Goal: Transaction & Acquisition: Purchase product/service

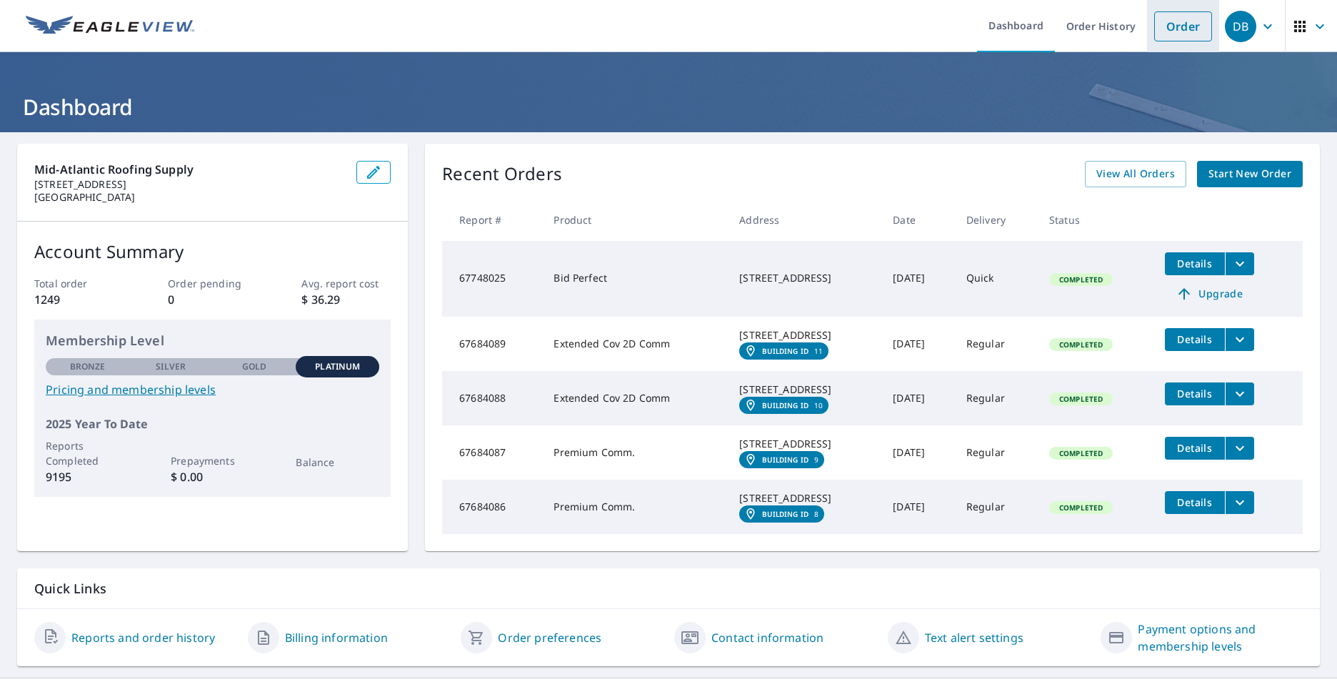
click at [1177, 30] on link "Order" at bounding box center [1184, 26] width 58 height 30
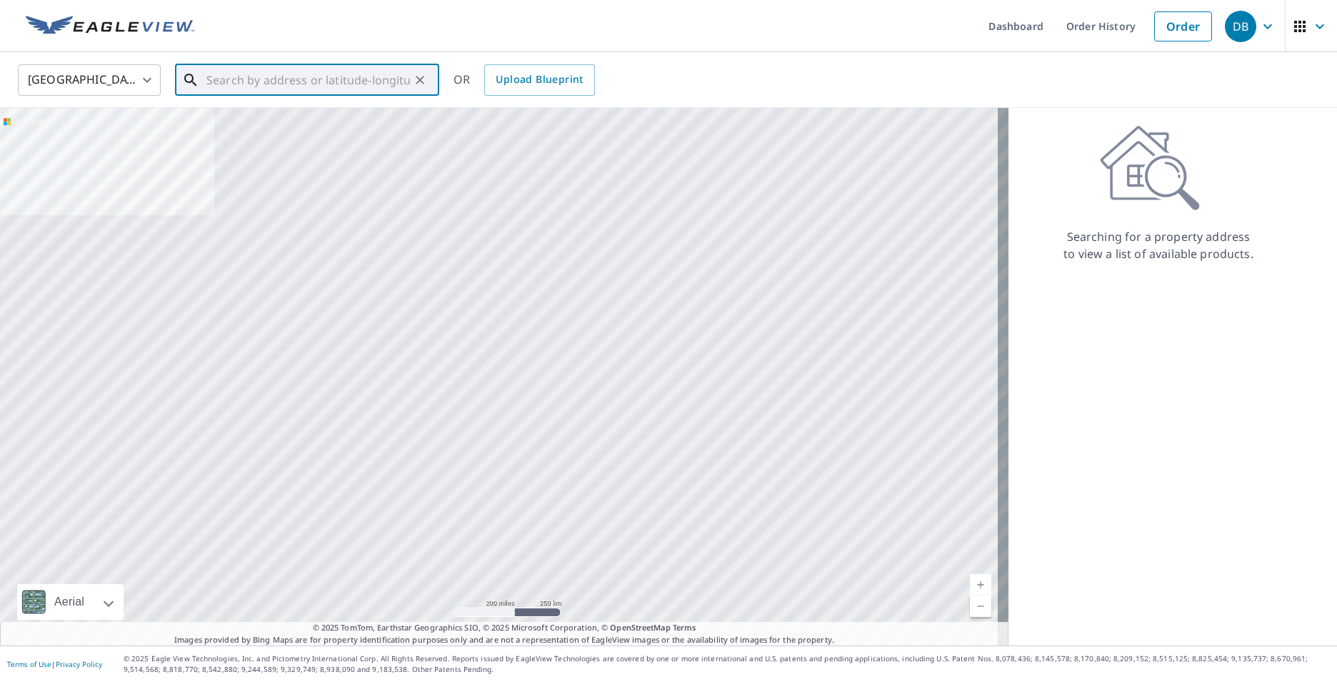
click at [304, 88] on input "text" at bounding box center [308, 80] width 204 height 40
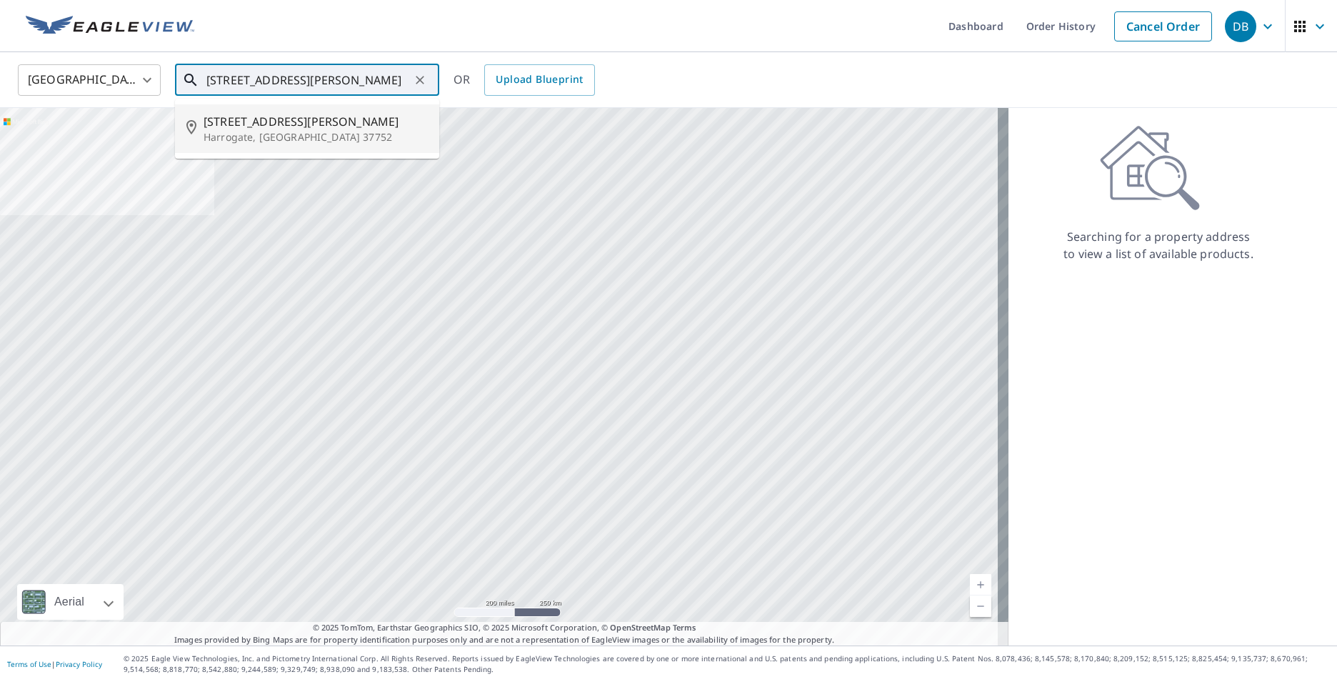
click at [280, 124] on span "[STREET_ADDRESS][PERSON_NAME]" at bounding box center [316, 121] width 224 height 17
type input "[STREET_ADDRESS][PERSON_NAME]"
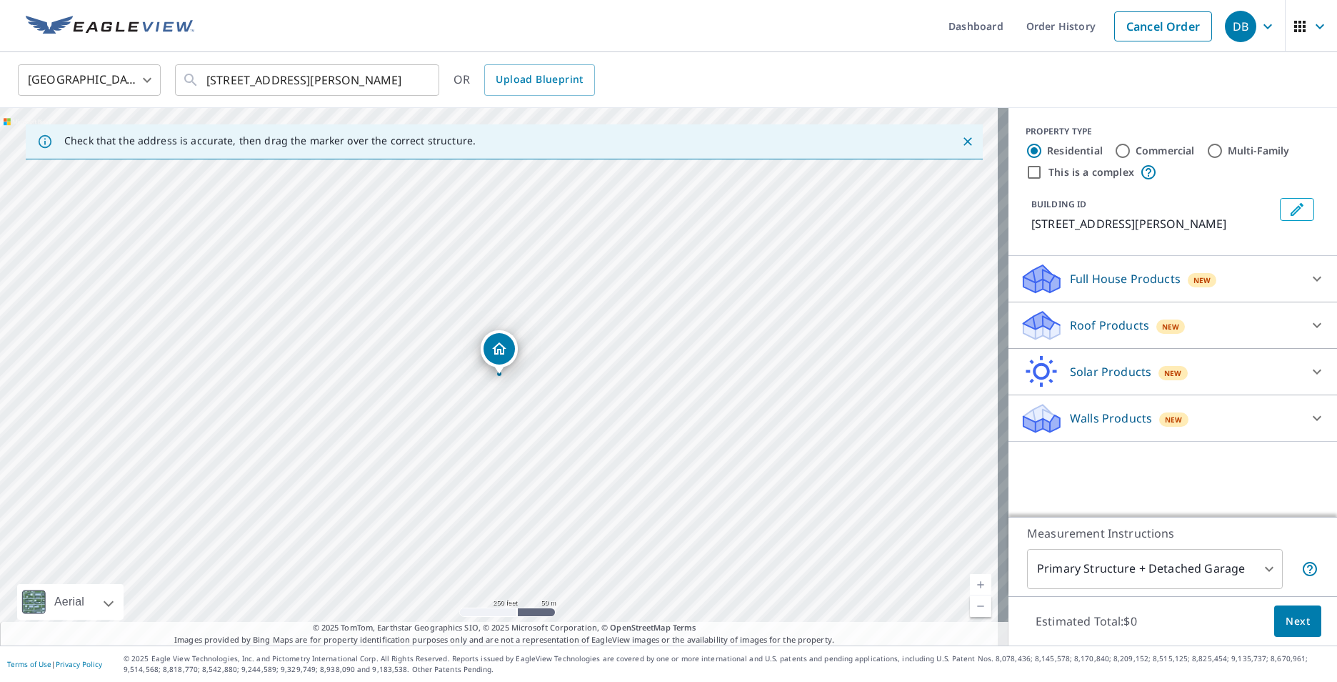
click at [1092, 322] on p "Roof Products" at bounding box center [1109, 325] width 79 height 17
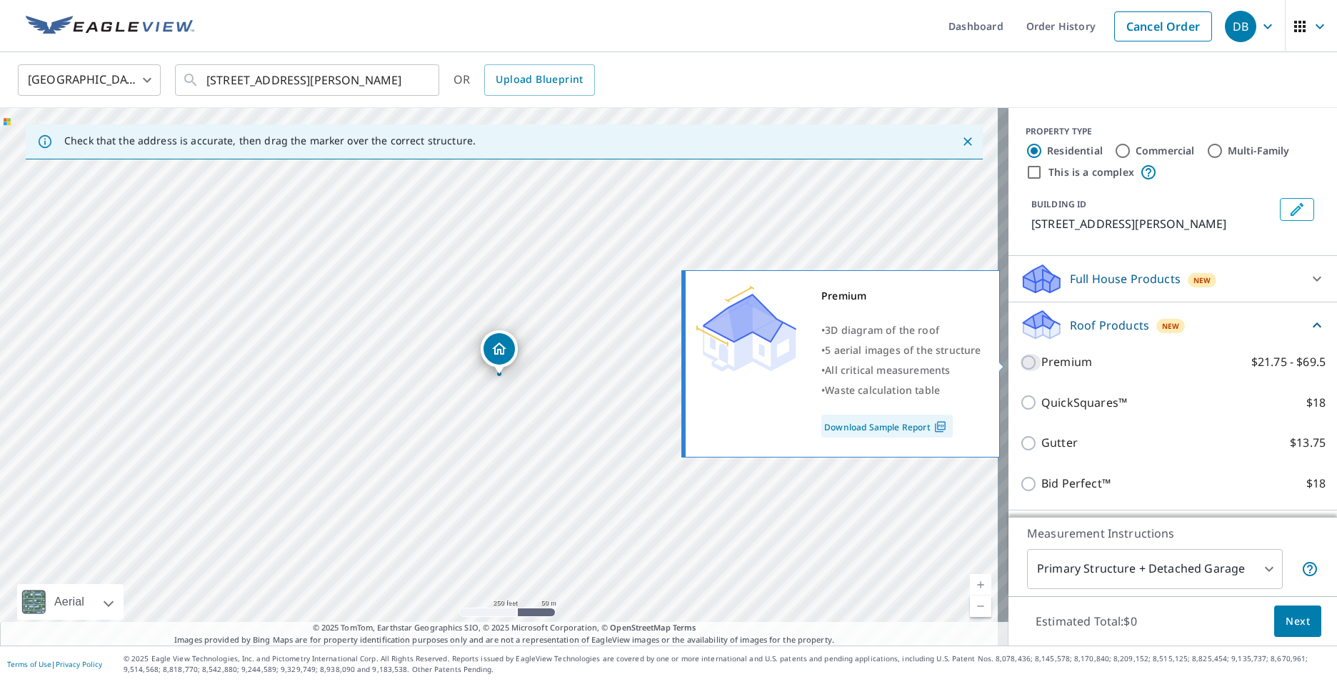
click at [1022, 364] on input "Premium $21.75 - $69.5" at bounding box center [1030, 362] width 21 height 17
checkbox input "true"
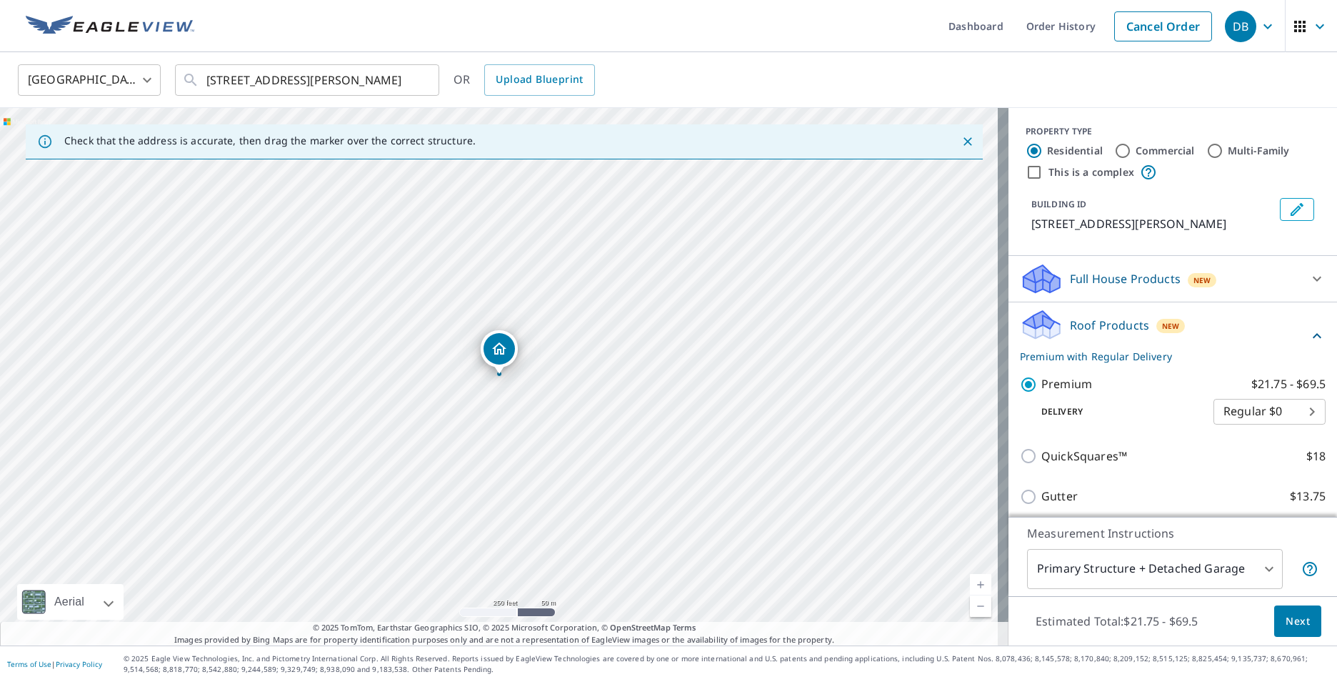
click at [1286, 624] on span "Next" at bounding box center [1298, 621] width 24 height 18
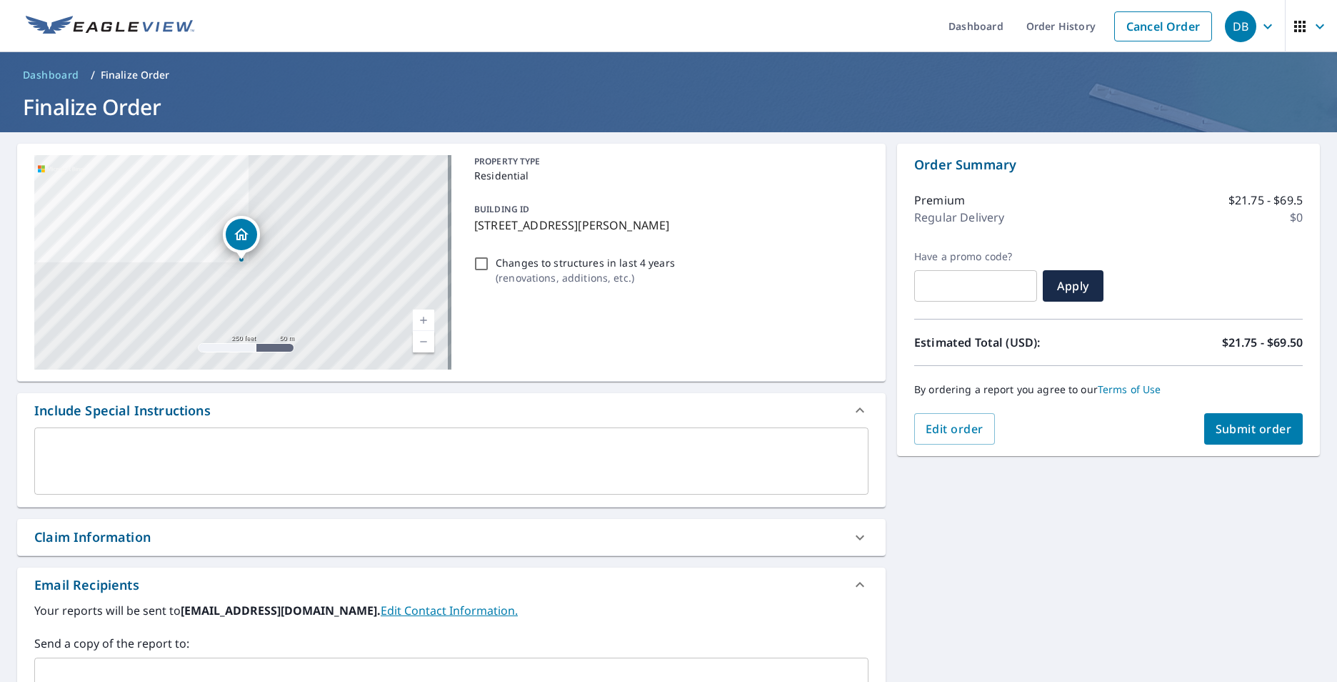
click at [1247, 434] on span "Submit order" at bounding box center [1254, 429] width 76 height 16
